Goal: Obtain resource: Download file/media

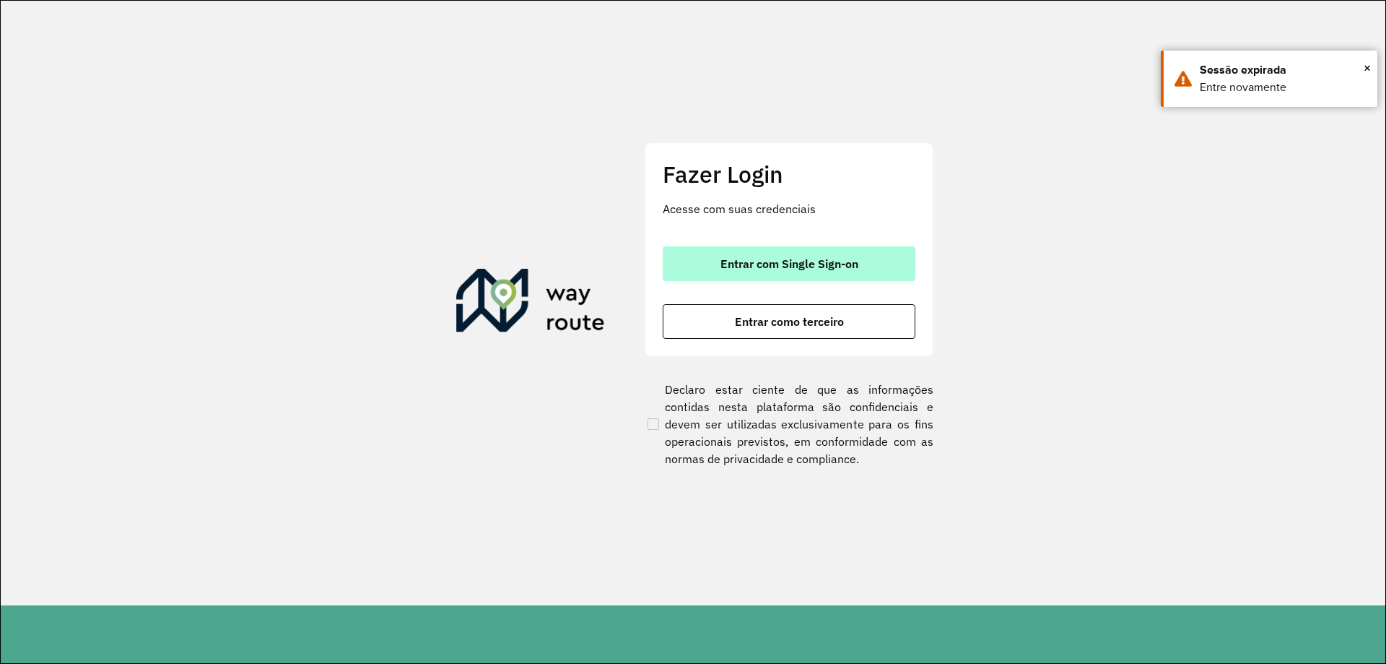
click at [853, 259] on span "Entrar com Single Sign-on" at bounding box center [790, 264] width 138 height 12
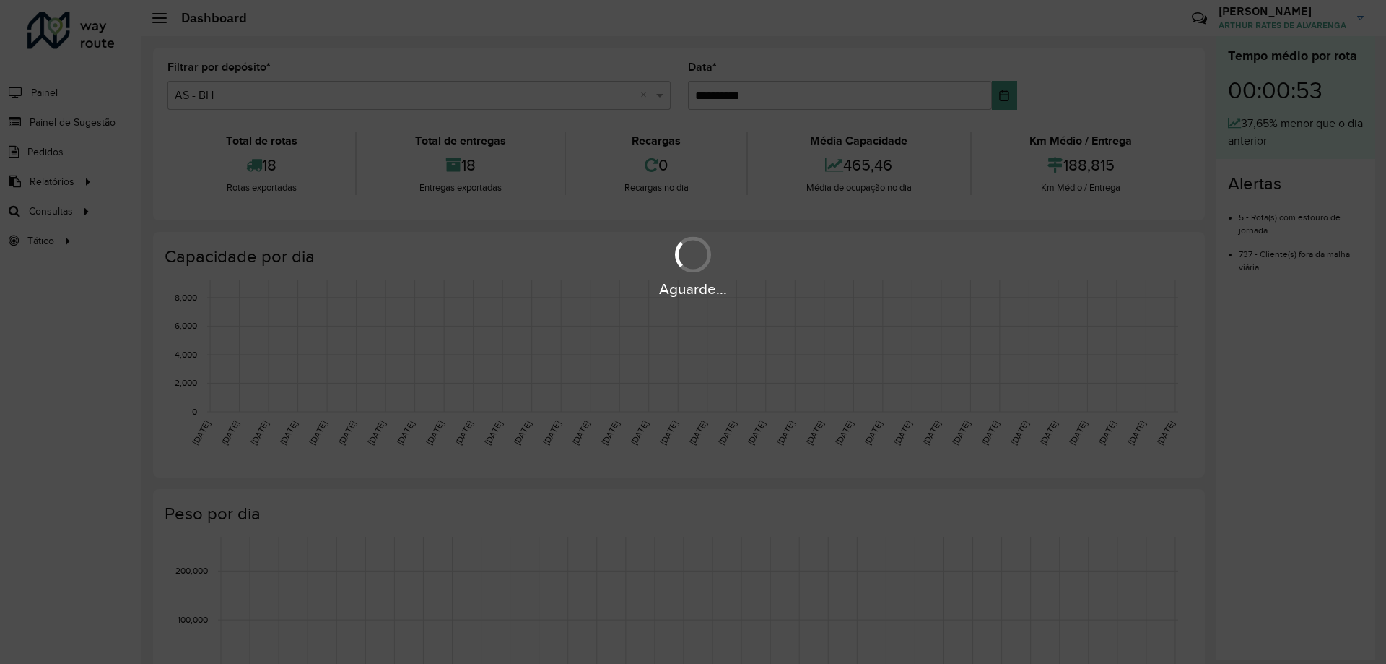
click at [825, 259] on div "Aguarde..." at bounding box center [693, 265] width 1386 height 69
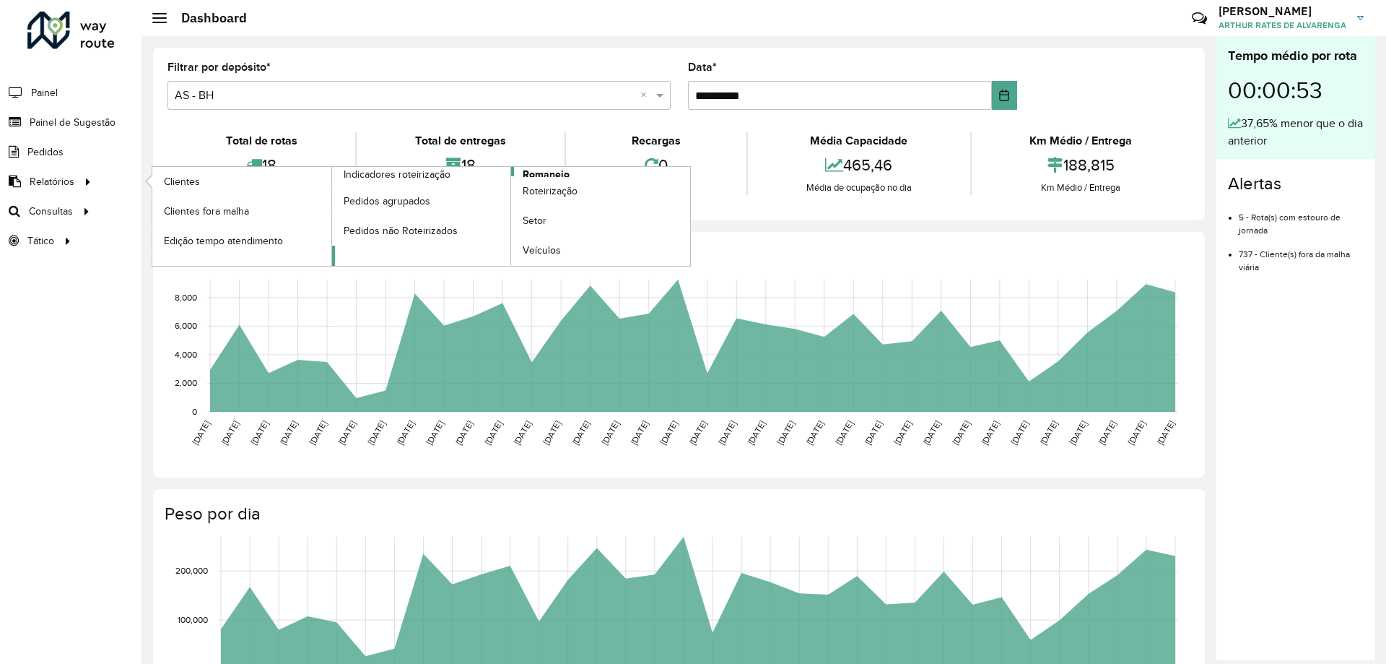
click at [586, 171] on link "Romaneio" at bounding box center [511, 216] width 359 height 99
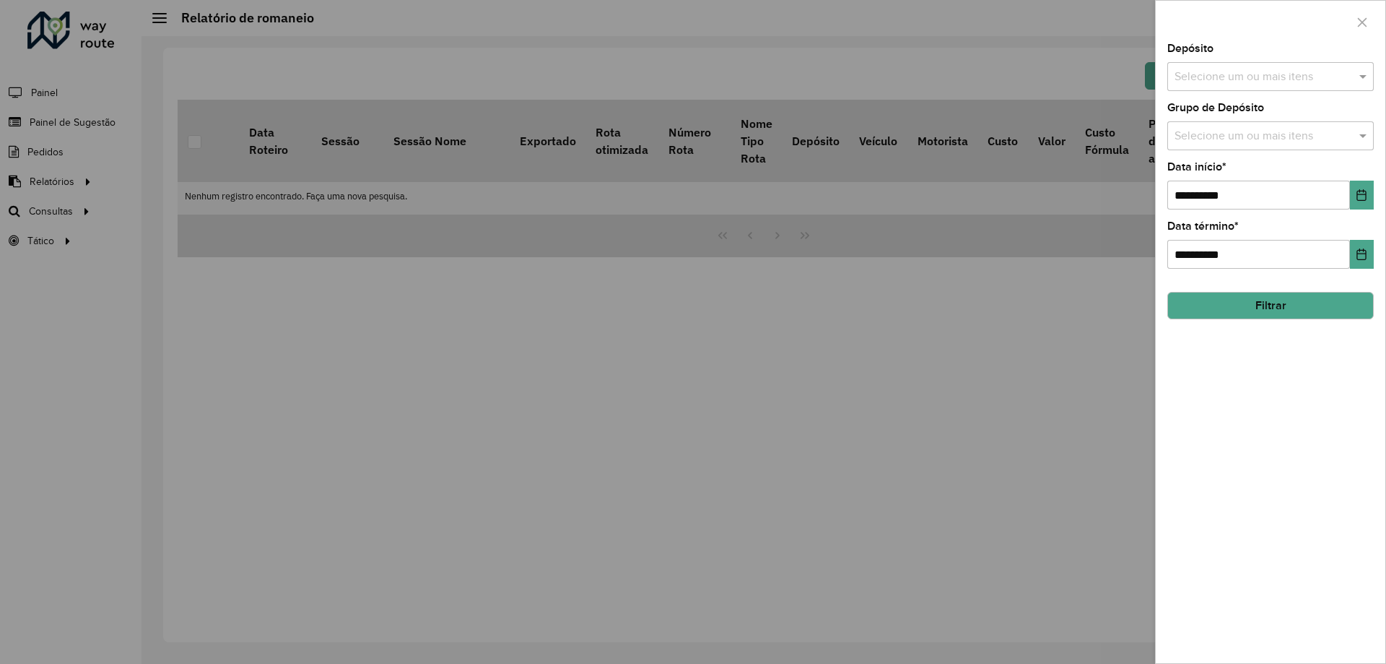
click at [1253, 79] on input "text" at bounding box center [1263, 77] width 185 height 17
click at [1236, 173] on div "CDD Belo Horizonte" at bounding box center [1270, 173] width 205 height 25
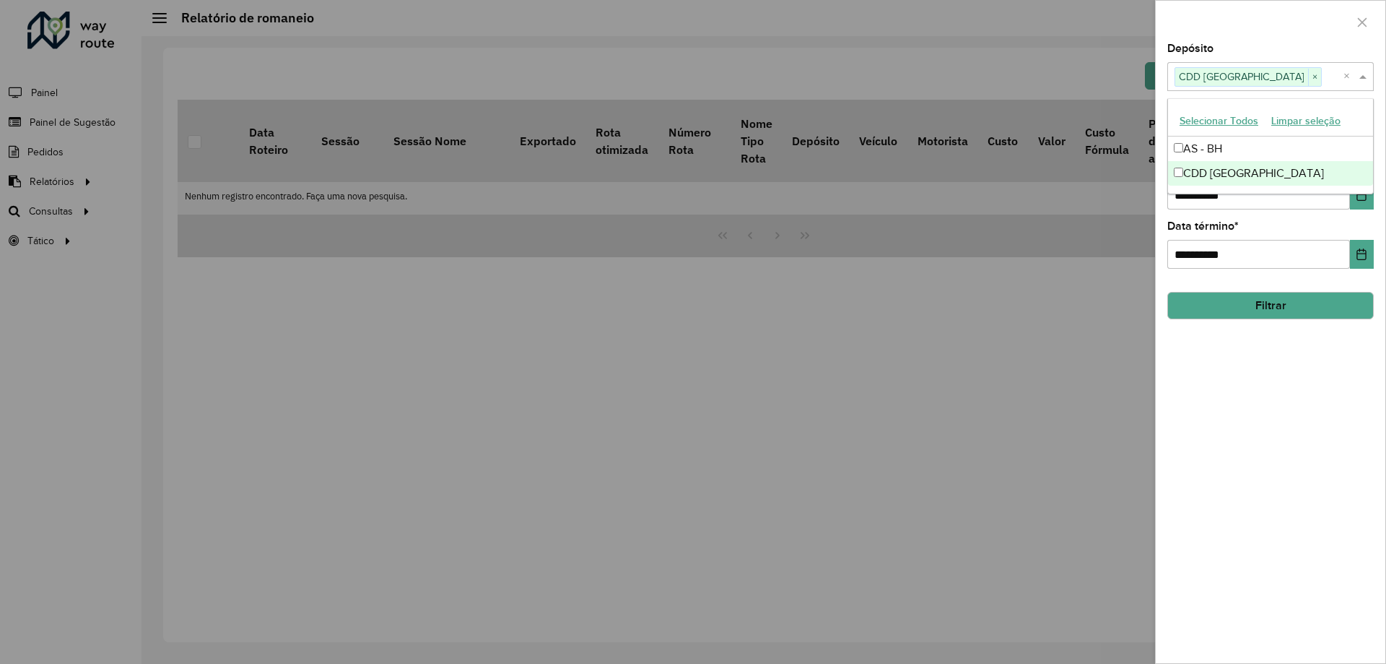
click at [1240, 298] on button "Filtrar" at bounding box center [1270, 305] width 206 height 27
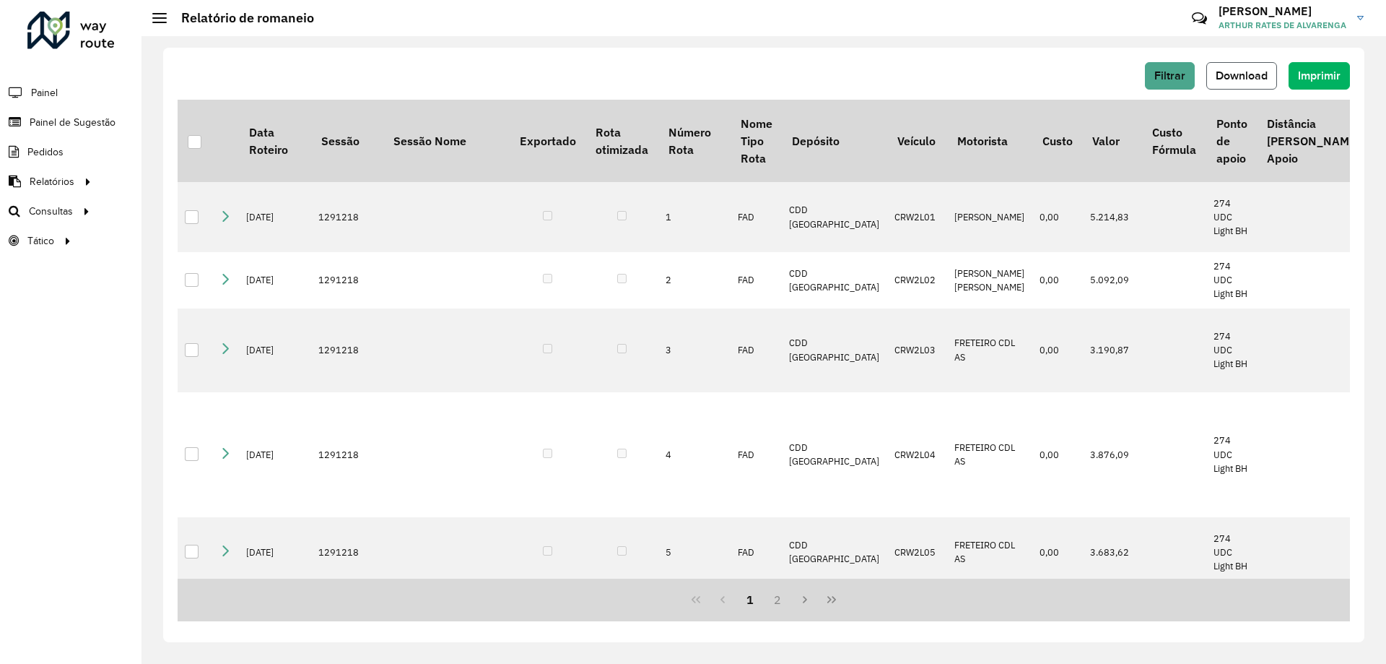
click at [1262, 66] on button "Download" at bounding box center [1241, 75] width 71 height 27
